Goal: Task Accomplishment & Management: Manage account settings

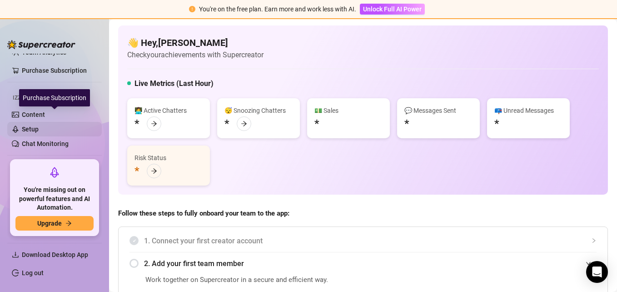
scroll to position [130, 0]
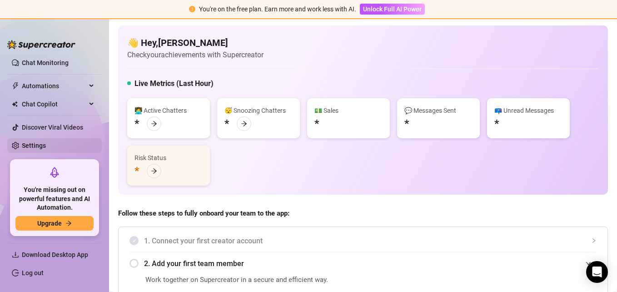
click at [46, 142] on link "Settings" at bounding box center [34, 145] width 24 height 7
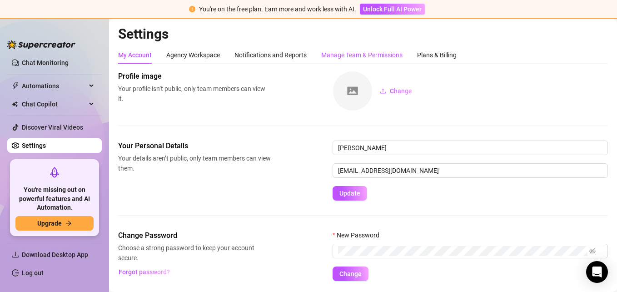
click at [331, 52] on div "Manage Team & Permissions" at bounding box center [361, 55] width 81 height 10
click at [179, 56] on div "Agency Workspace" at bounding box center [193, 55] width 54 height 10
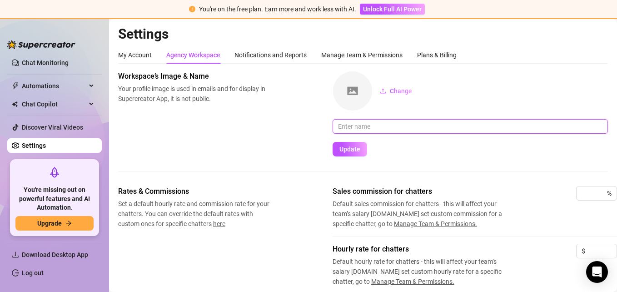
click at [383, 130] on input "text" at bounding box center [470, 126] width 275 height 15
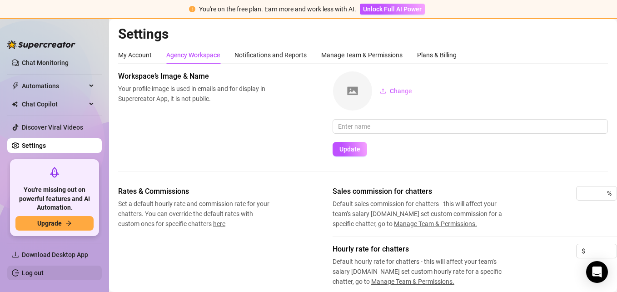
click at [41, 269] on link "Log out" at bounding box center [33, 272] width 22 height 7
